Goal: Navigation & Orientation: Find specific page/section

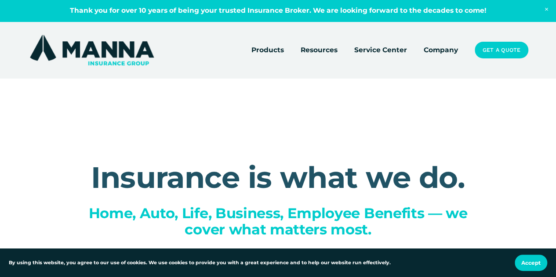
click at [430, 51] on link "Company" at bounding box center [441, 50] width 34 height 12
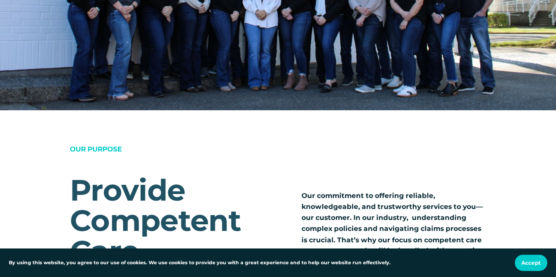
scroll to position [594, 0]
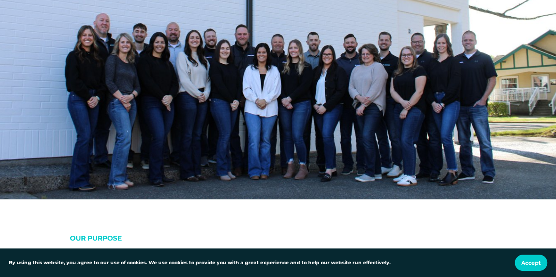
scroll to position [508, 0]
